Goal: Task Accomplishment & Management: Manage account settings

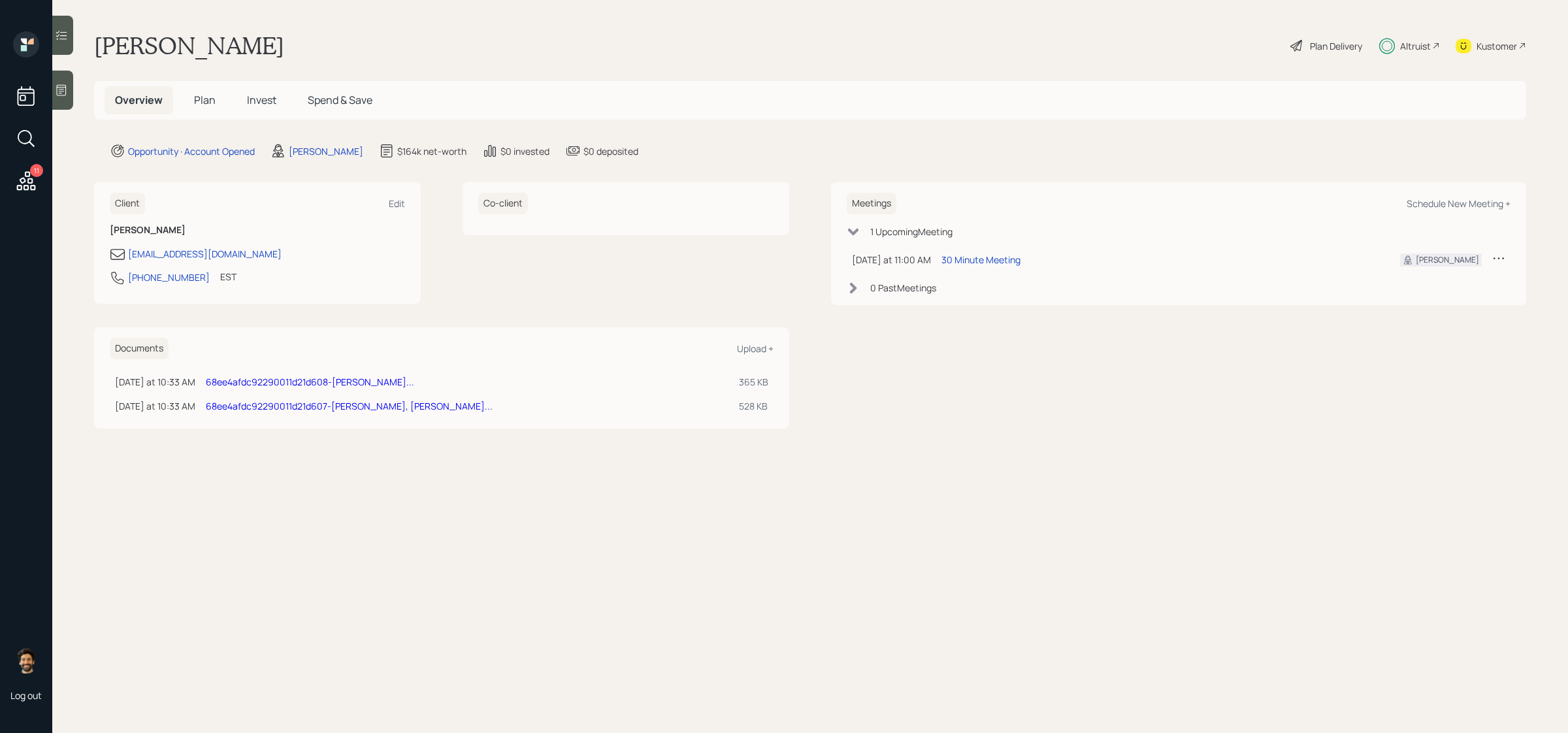
click at [203, 100] on span "Plan" at bounding box center [205, 99] width 21 height 14
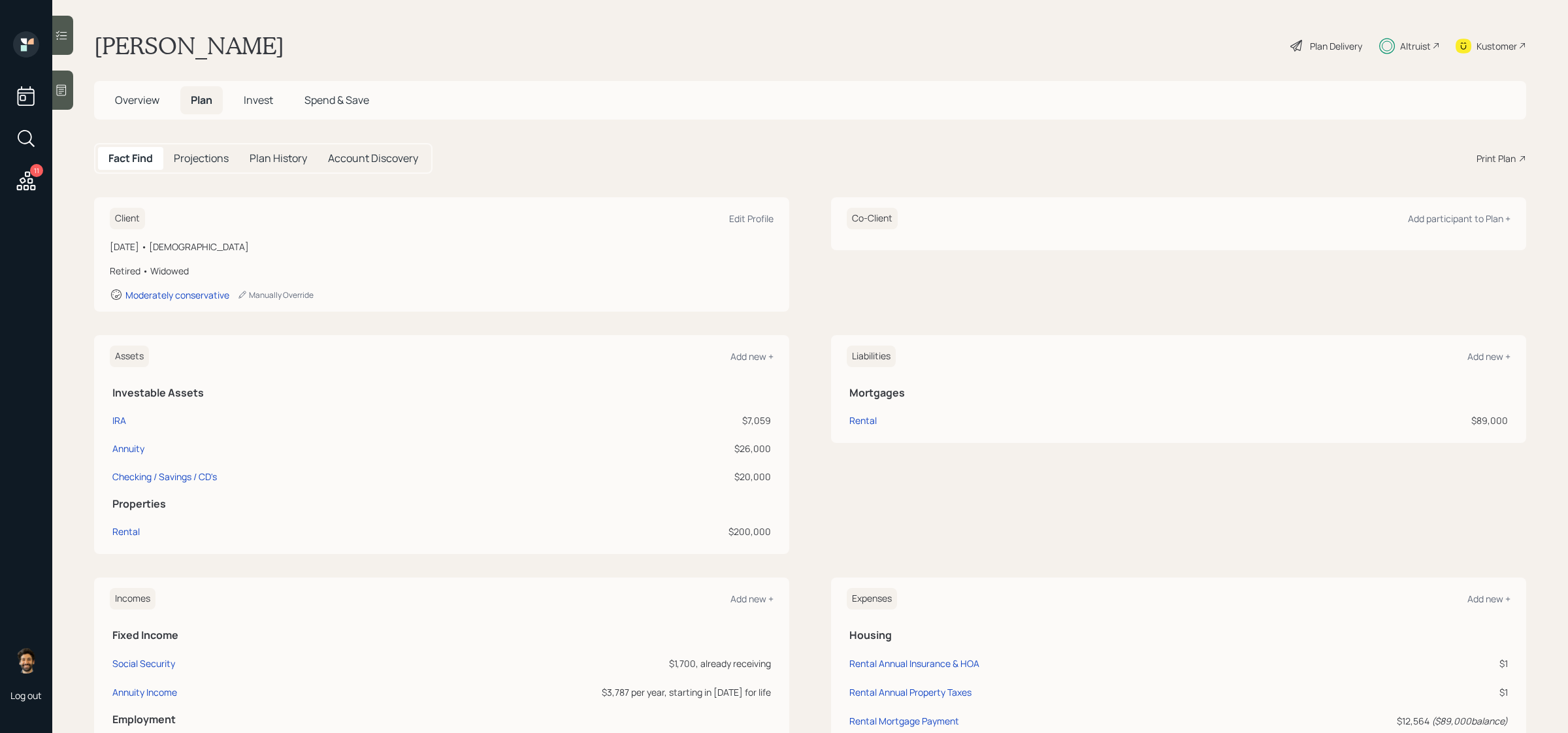
click at [1499, 155] on div "Print Plan" at bounding box center [1496, 158] width 39 height 14
click at [135, 102] on span "Overview" at bounding box center [137, 99] width 45 height 14
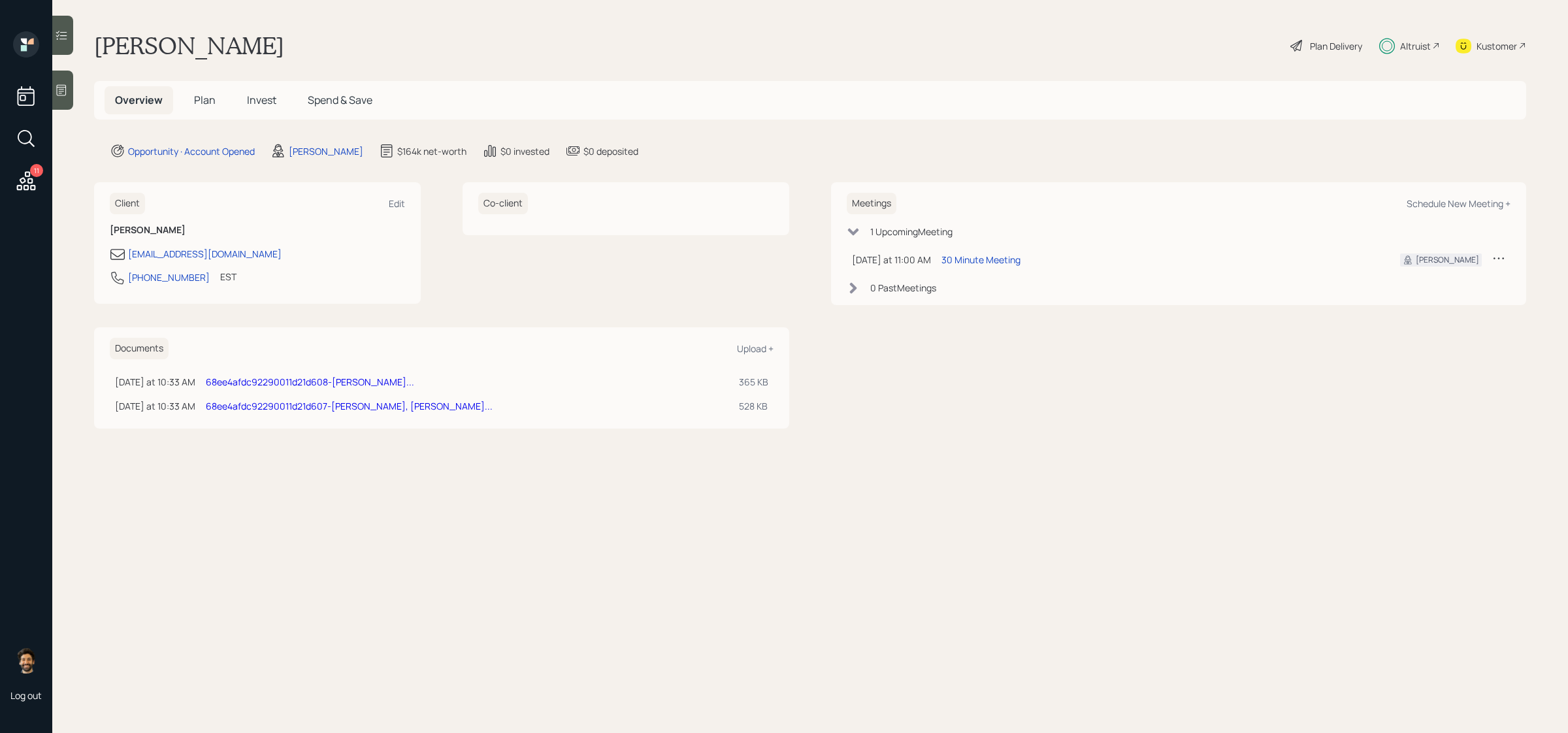
click at [1456, 196] on div "Meetings Schedule New Meeting +" at bounding box center [1179, 203] width 664 height 21
click at [1456, 202] on div "Schedule New Meeting +" at bounding box center [1459, 203] width 104 height 12
select select "f14b762f-c7c2-4b89-9227-8fa891345eea"
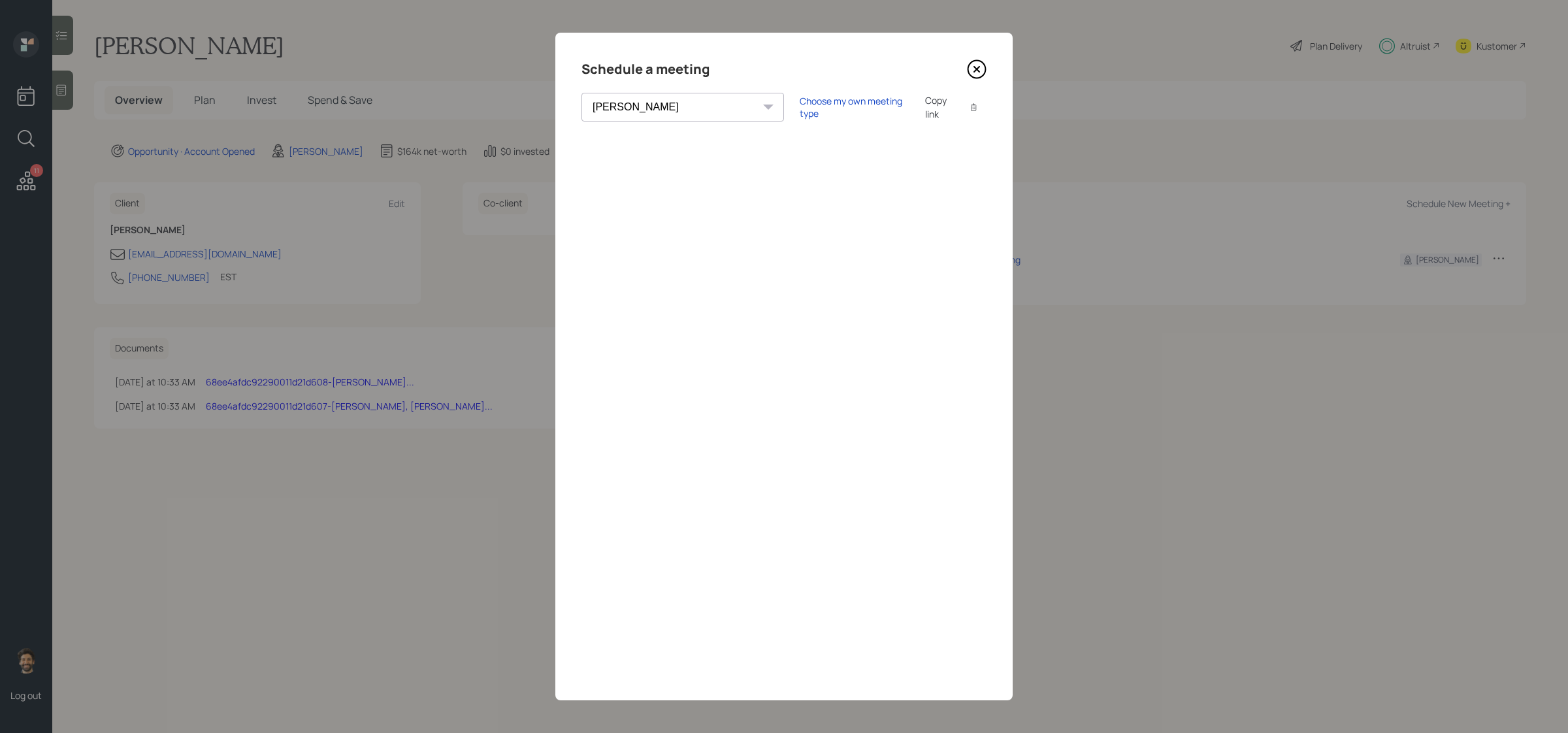
click at [978, 69] on icon at bounding box center [977, 69] width 20 height 20
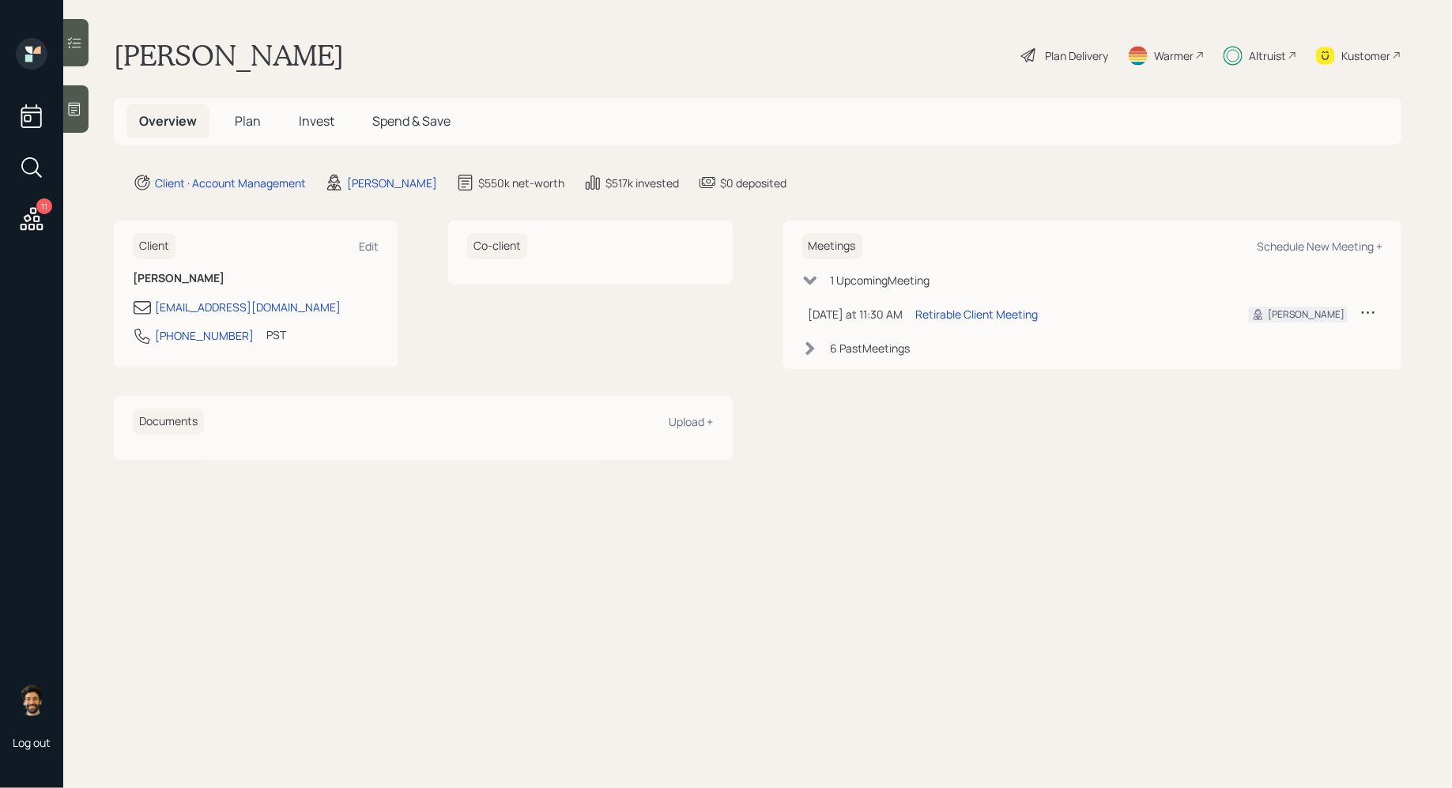
click at [322, 125] on span "Invest" at bounding box center [317, 120] width 36 height 17
